Goal: Navigation & Orientation: Find specific page/section

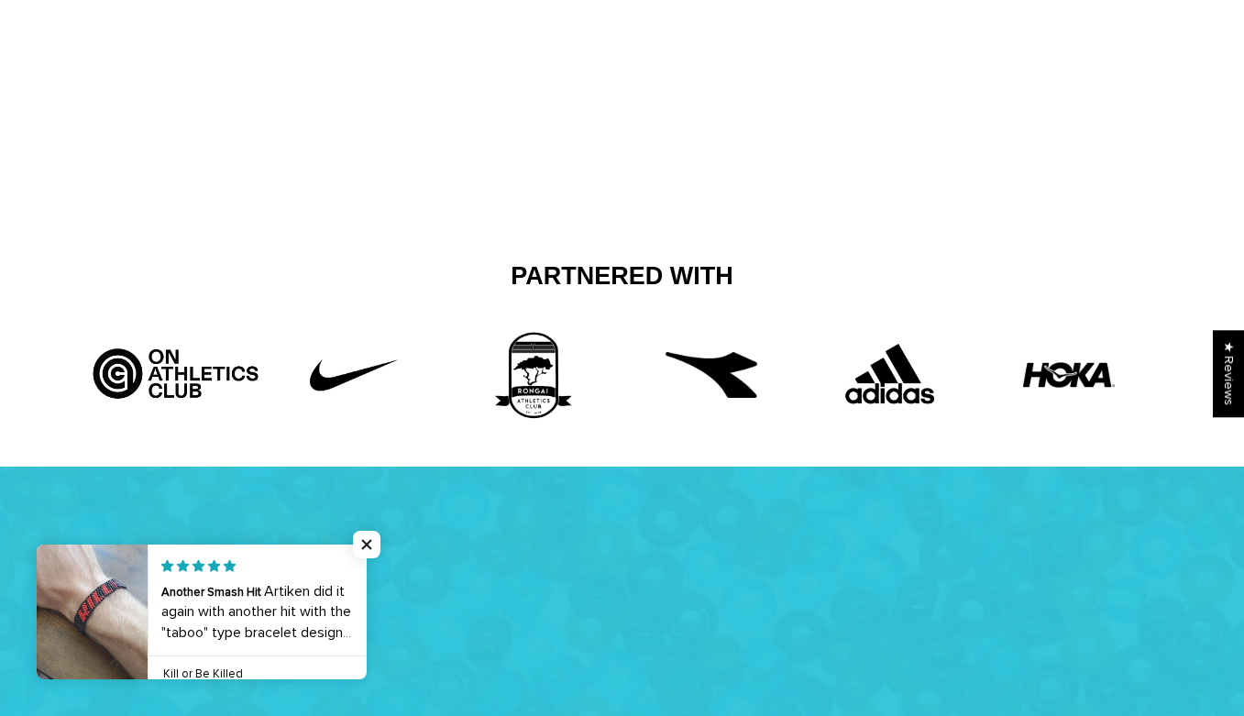
scroll to position [549, 0]
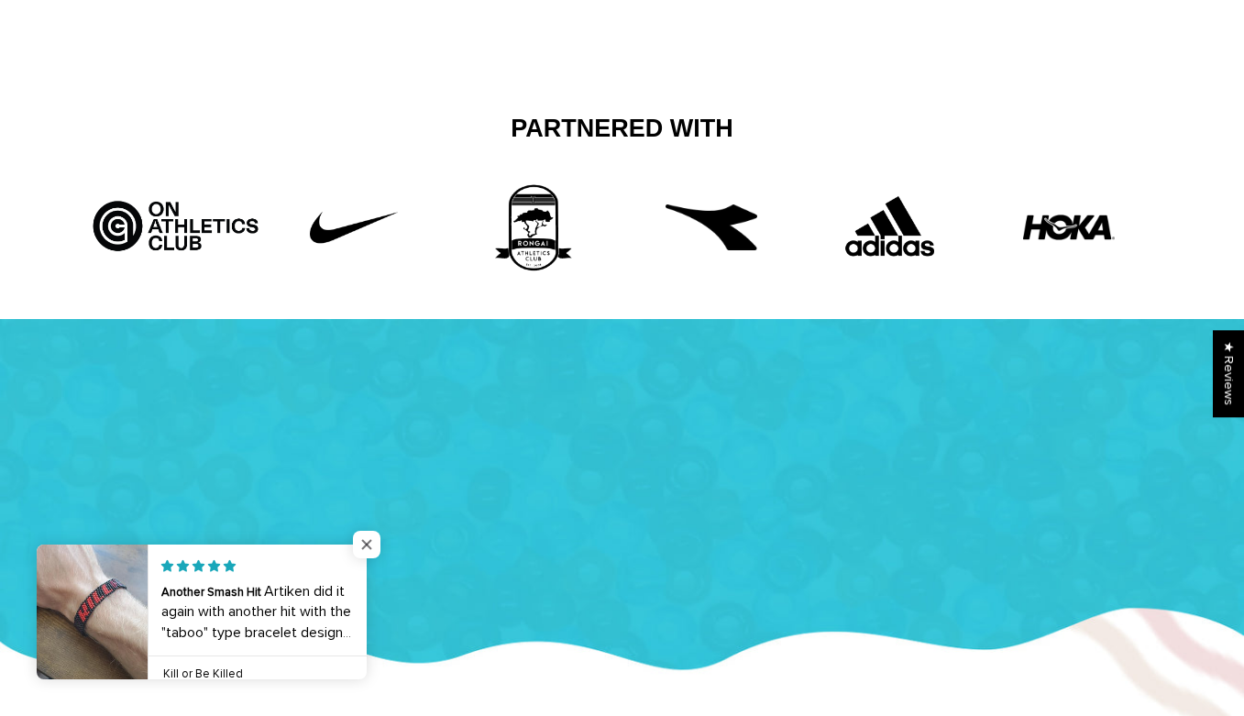
click at [368, 534] on span "Close popup widget" at bounding box center [367, 545] width 28 height 28
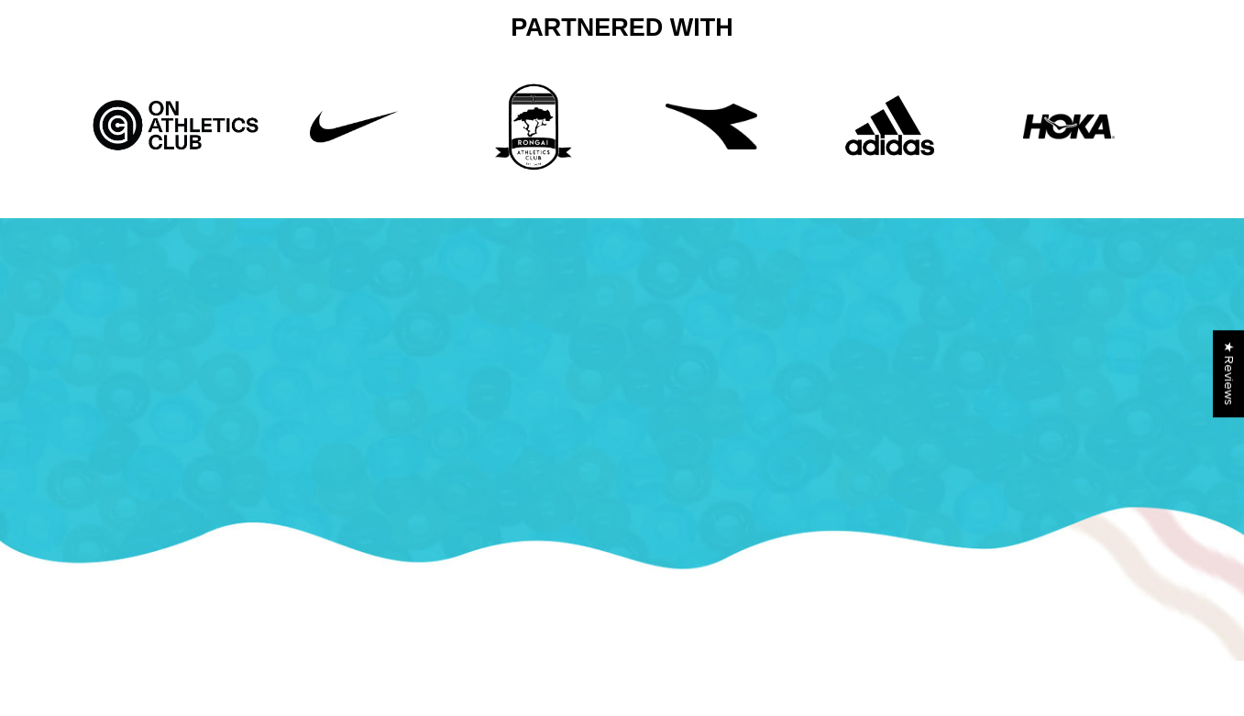
scroll to position [0, 0]
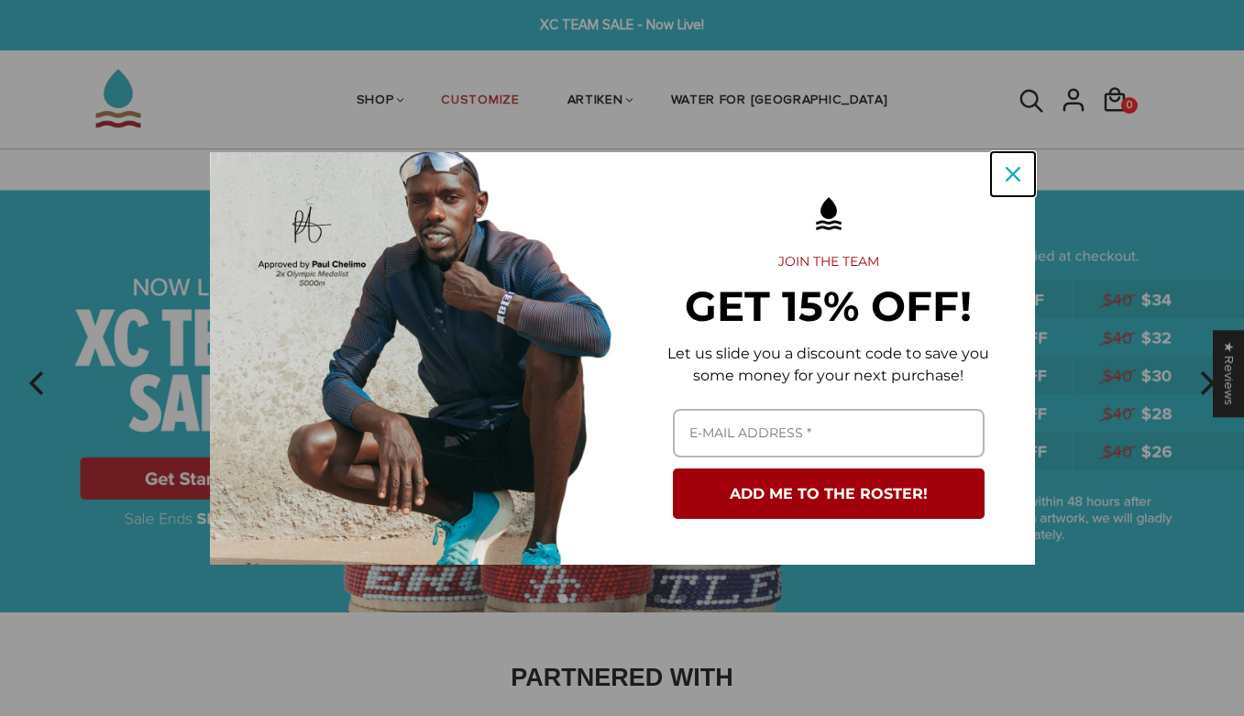
click at [1012, 179] on icon "close icon" at bounding box center [1013, 174] width 15 height 15
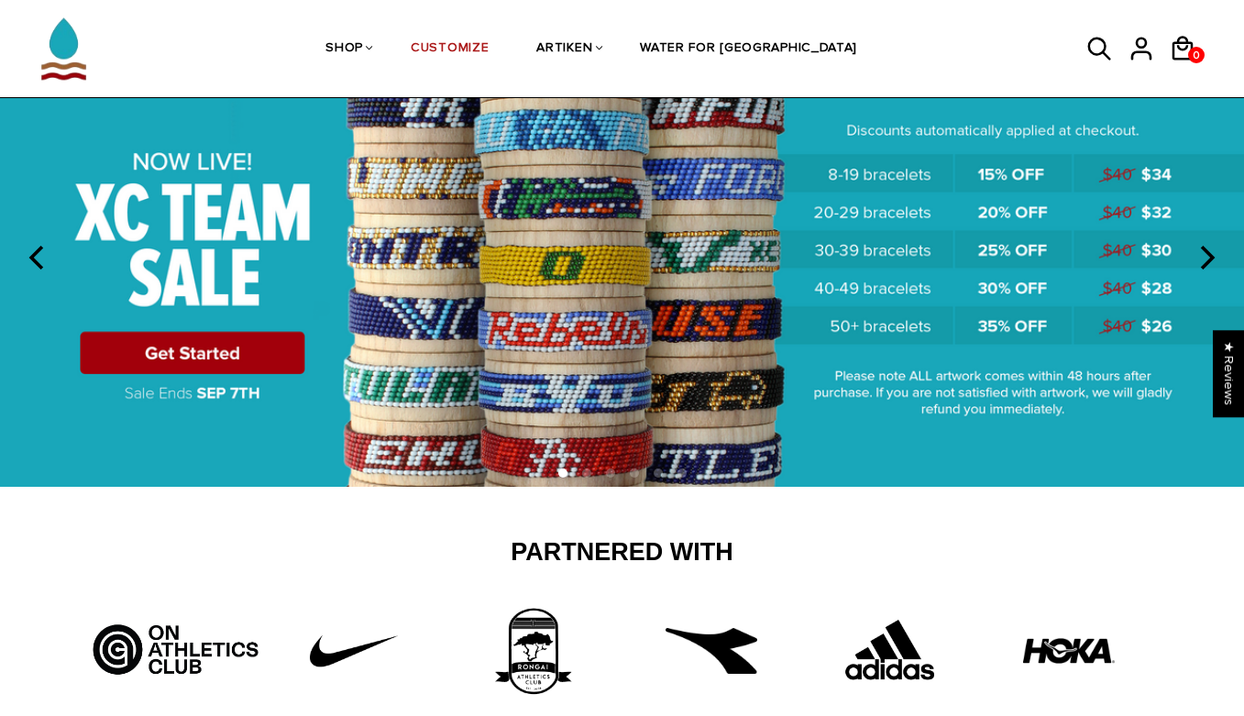
scroll to position [123, 0]
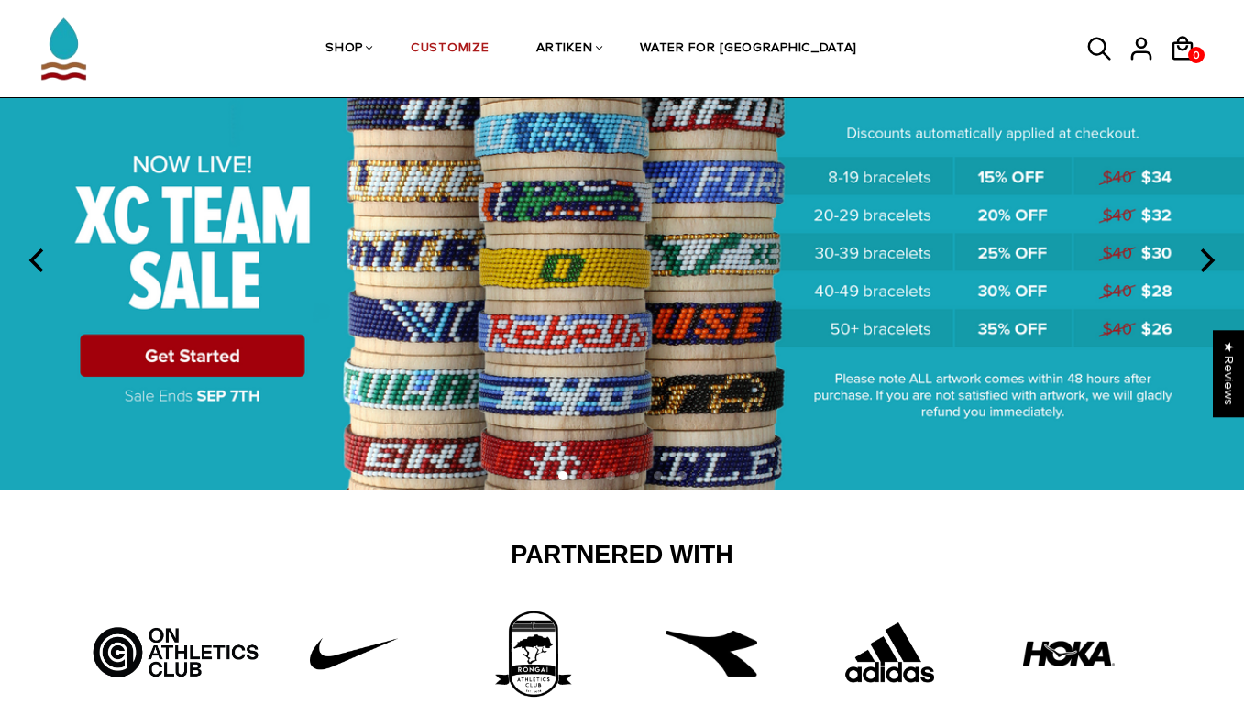
click at [215, 364] on img at bounding box center [622, 258] width 1244 height 463
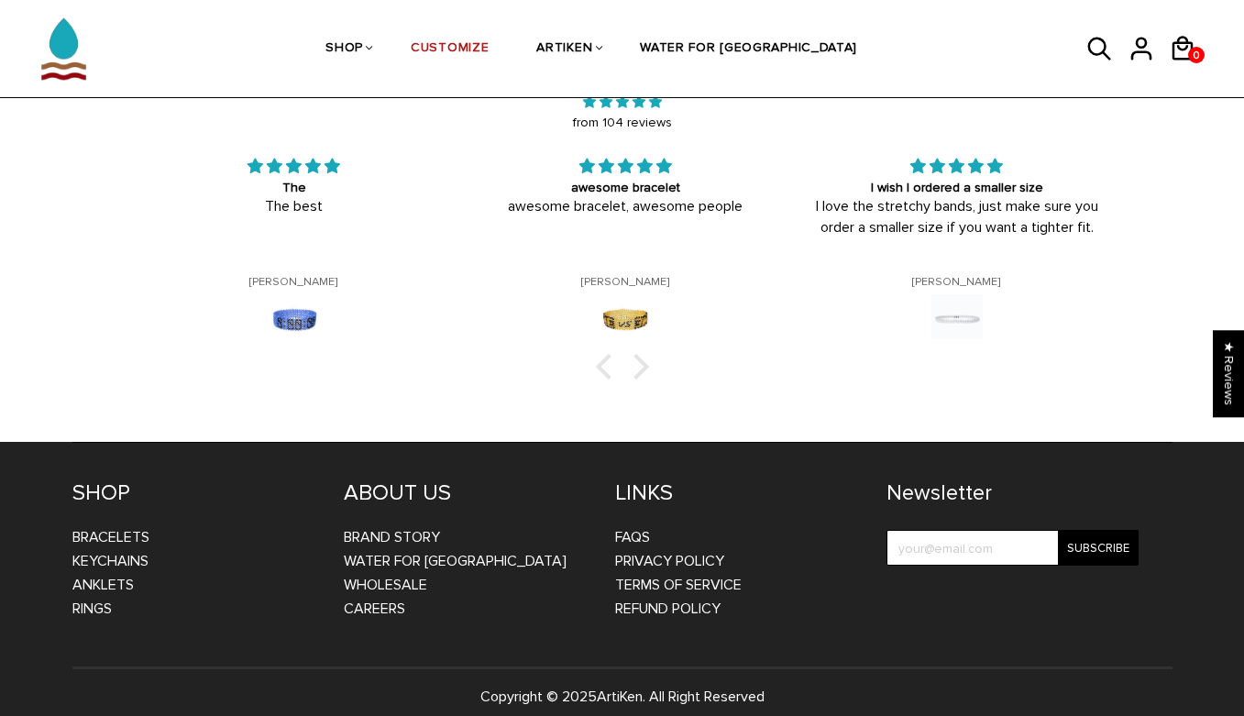
scroll to position [2920, 0]
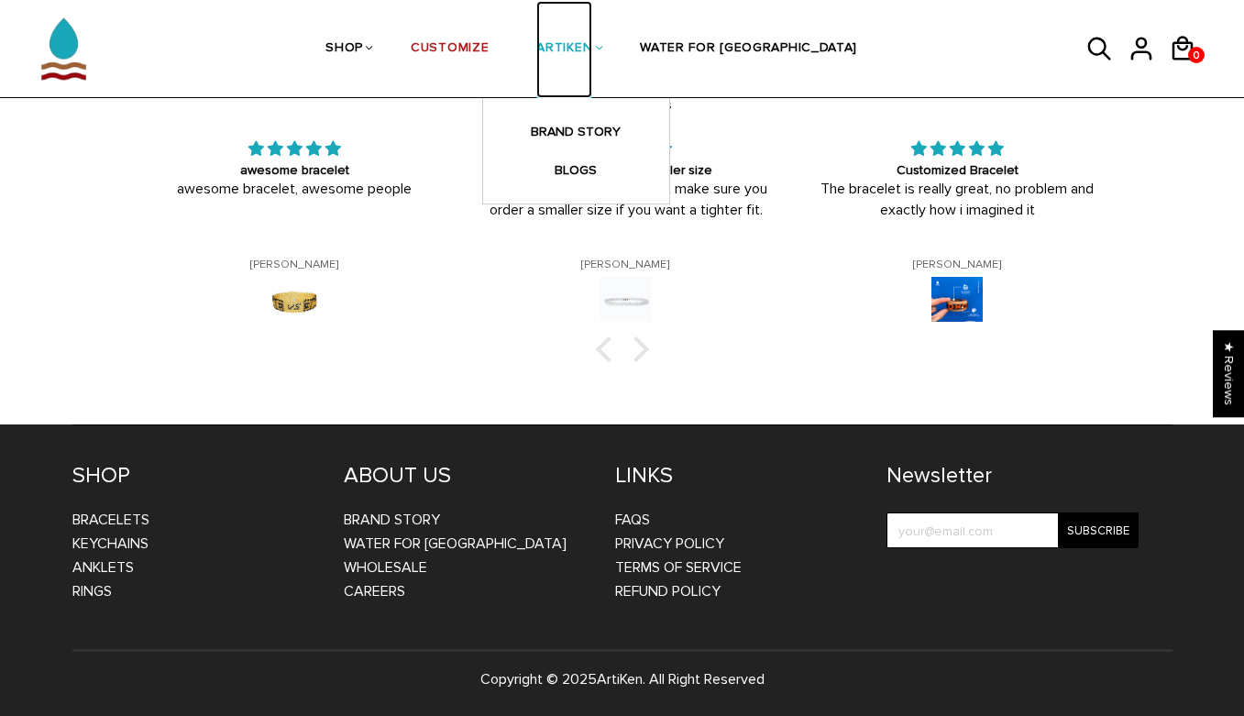
click at [592, 51] on link "ARTIKEN" at bounding box center [564, 49] width 56 height 97
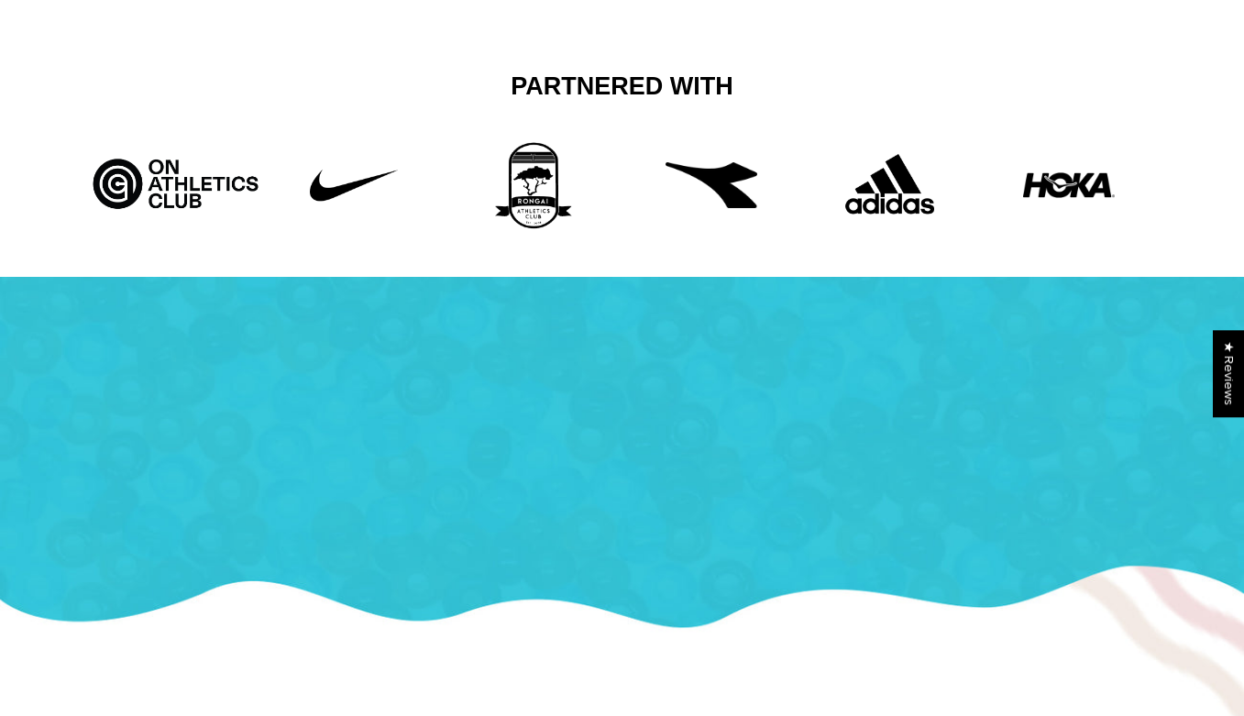
scroll to position [591, 0]
